Goal: Transaction & Acquisition: Subscribe to service/newsletter

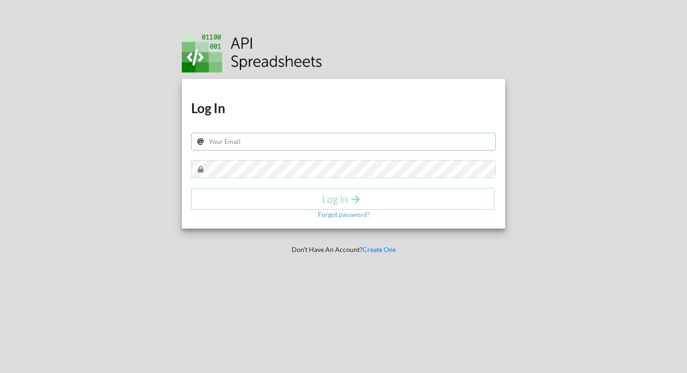
click at [300, 143] on input "text" at bounding box center [343, 142] width 305 height 18
type input "[EMAIL_ADDRESS][DOMAIN_NAME]"
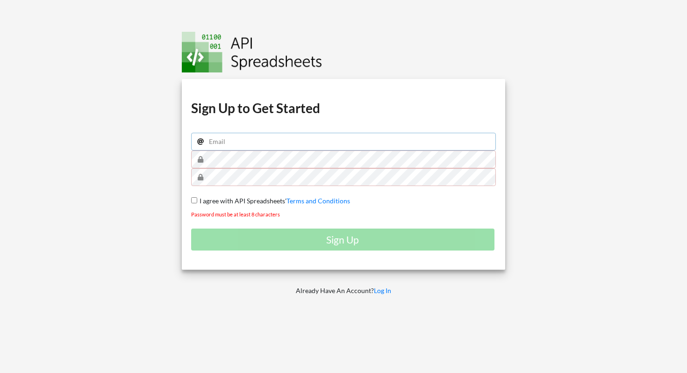
click at [284, 149] on input "email" at bounding box center [343, 142] width 305 height 18
type input "[EMAIL_ADDRESS][DOMAIN_NAME]"
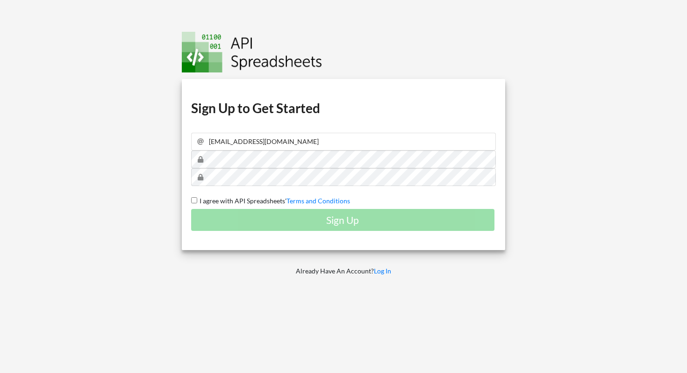
click at [192, 199] on input "I agree with API Spreadsheets' Terms and Conditions" at bounding box center [194, 200] width 6 height 6
checkbox input "true"
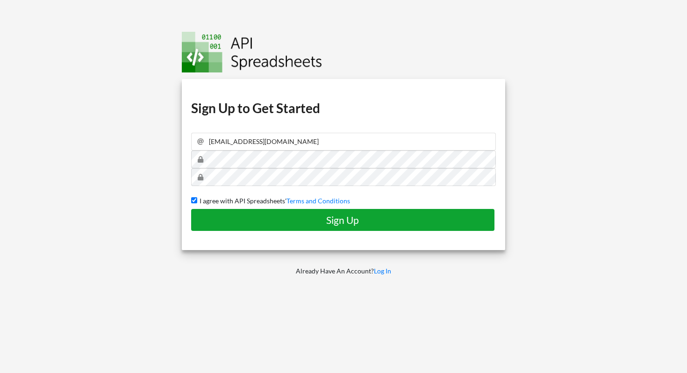
click at [237, 227] on button "Sign Up" at bounding box center [342, 220] width 303 height 22
checkbox input "false"
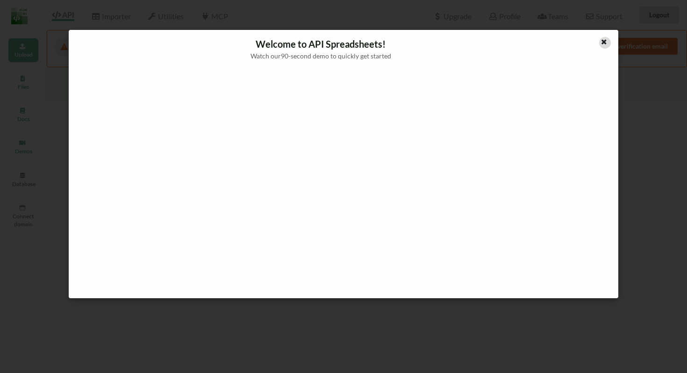
click at [604, 40] on icon at bounding box center [604, 40] width 8 height 7
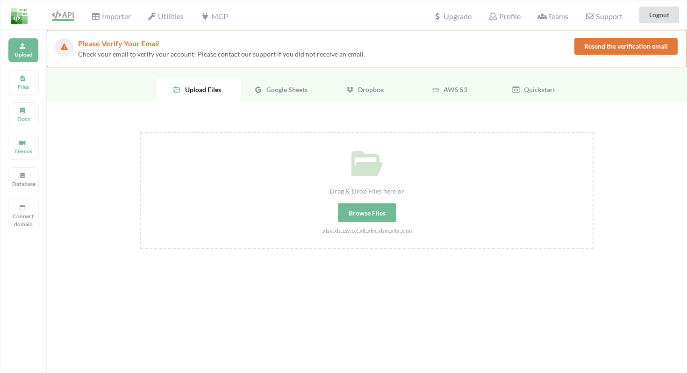
click at [291, 90] on span "Google Sheets" at bounding box center [285, 90] width 45 height 8
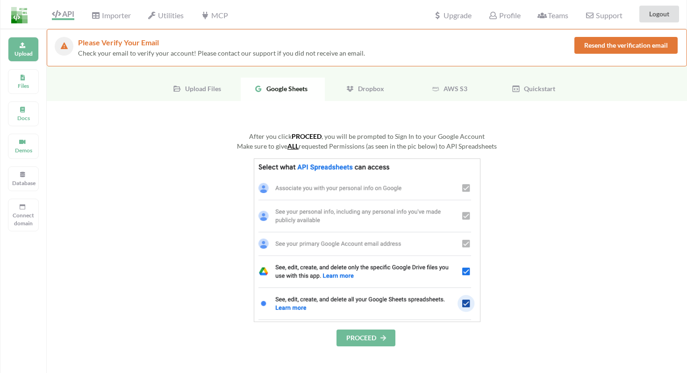
scroll to position [2, 0]
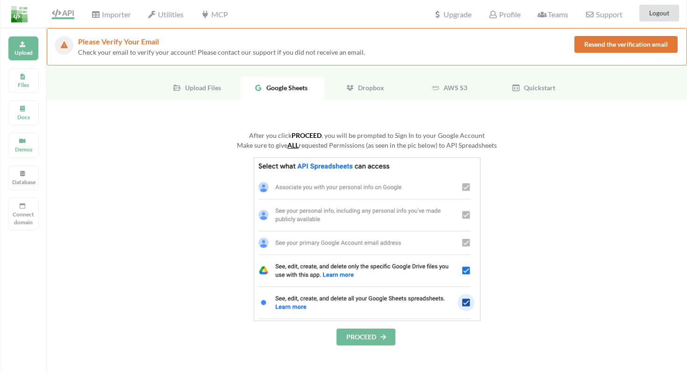
click at [376, 331] on button "PROCEED" at bounding box center [366, 337] width 59 height 17
